Goal: Book appointment/travel/reservation

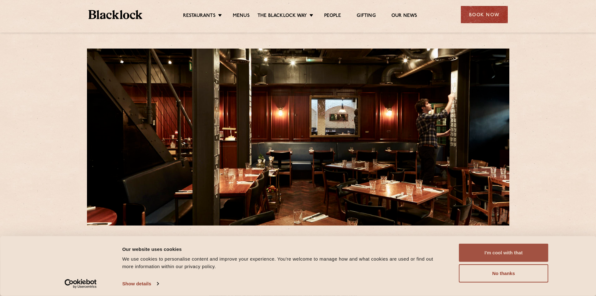
click at [520, 248] on button "I'm cool with that" at bounding box center [504, 253] width 90 height 18
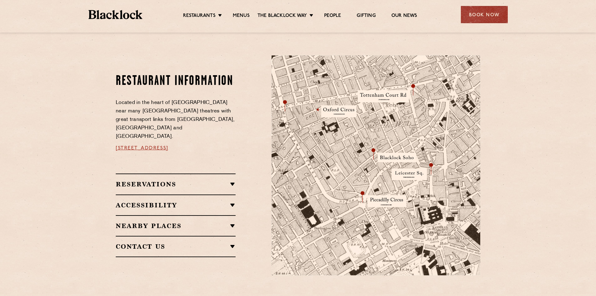
scroll to position [157, 0]
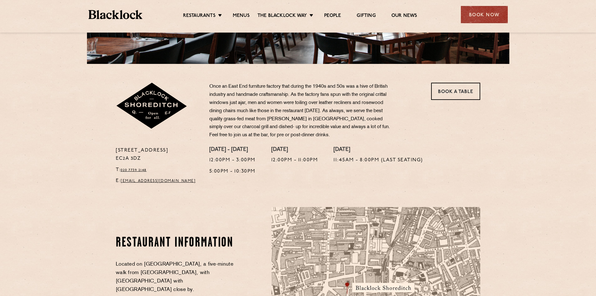
scroll to position [157, 0]
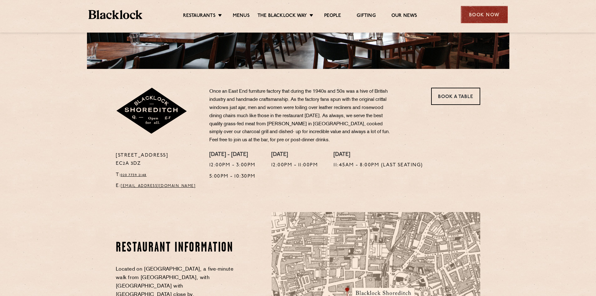
click at [492, 12] on div "Book Now" at bounding box center [484, 14] width 47 height 17
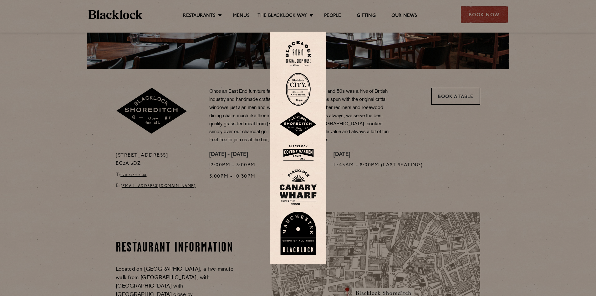
click at [306, 150] on img at bounding box center [299, 153] width 38 height 20
